Goal: Task Accomplishment & Management: Manage account settings

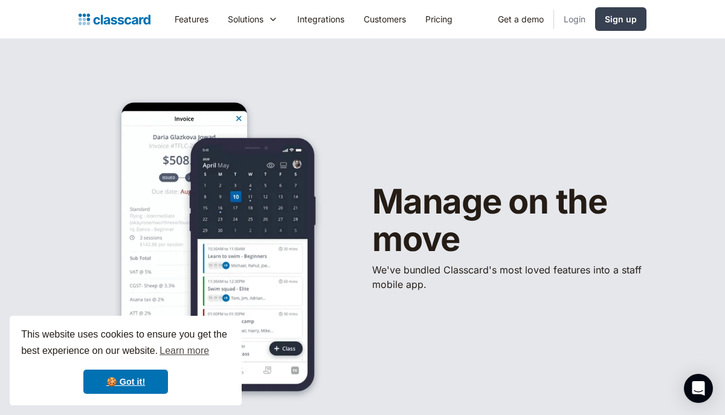
click at [577, 18] on link "Login" at bounding box center [574, 18] width 41 height 27
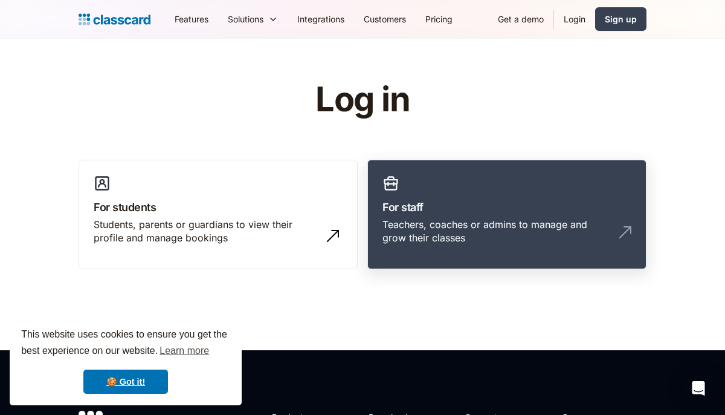
click at [421, 214] on h3 "For staff" at bounding box center [507, 207] width 249 height 16
